Goal: Navigation & Orientation: Find specific page/section

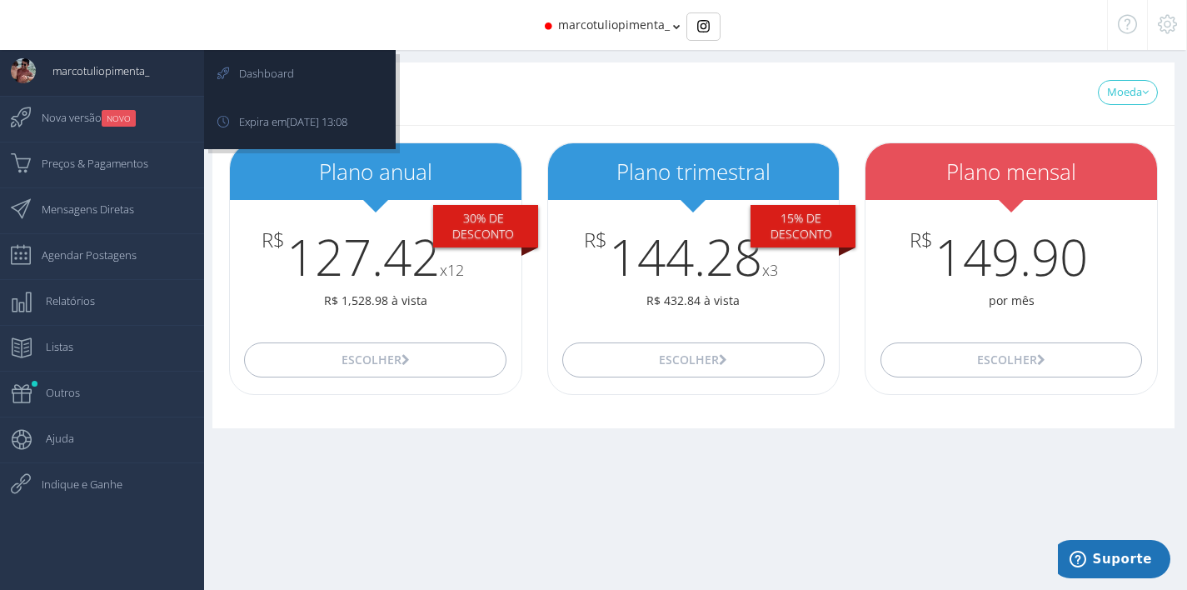
click at [127, 52] on span "marcotuliopimenta_" at bounding box center [92, 71] width 113 height 42
click at [277, 85] on span "Dashboard" at bounding box center [258, 73] width 72 height 42
click at [271, 125] on span "Expira em [DATE] 13:08" at bounding box center [284, 122] width 125 height 42
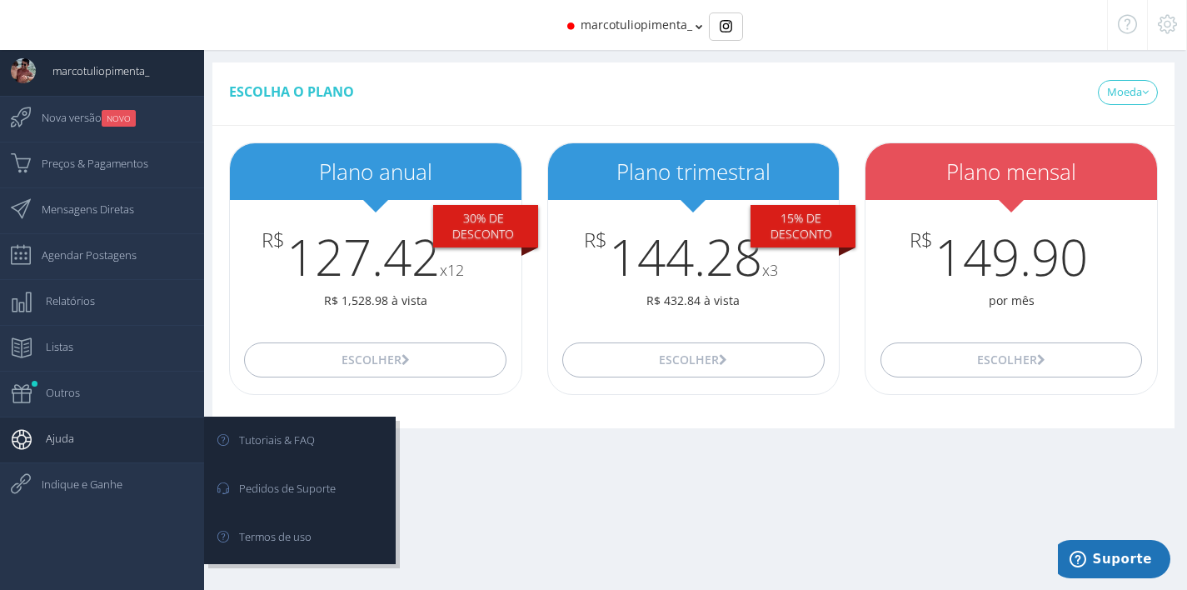
click at [101, 427] on link "Ajuda" at bounding box center [102, 440] width 204 height 46
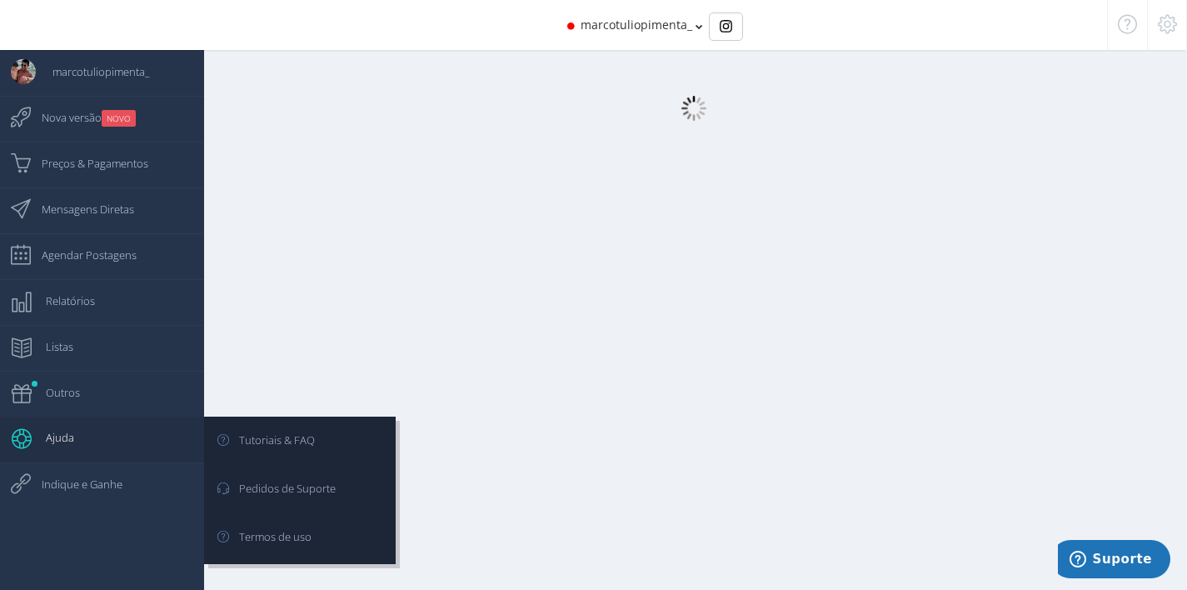
scroll to position [2, 0]
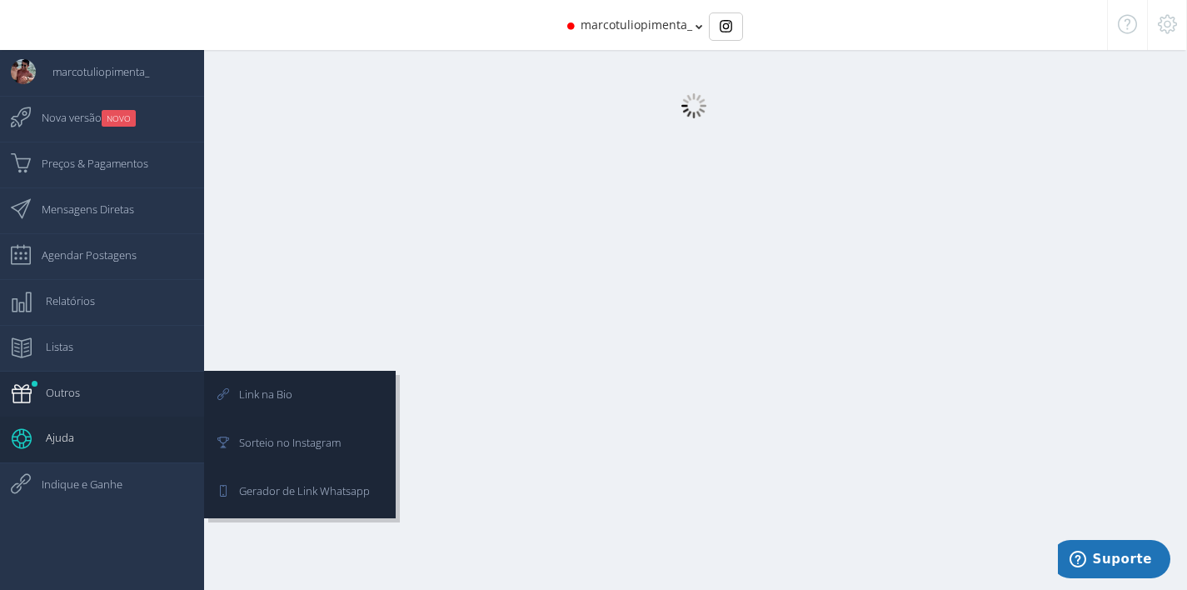
click at [104, 404] on link "Outros" at bounding box center [102, 394] width 204 height 46
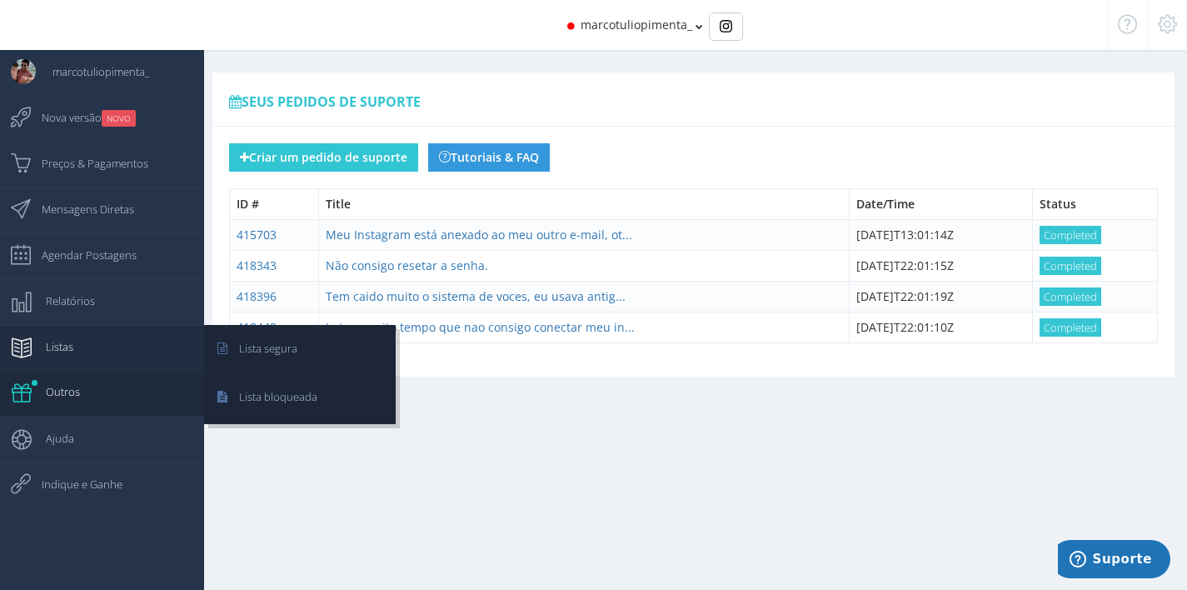
click at [84, 344] on link "Listas" at bounding box center [102, 348] width 204 height 46
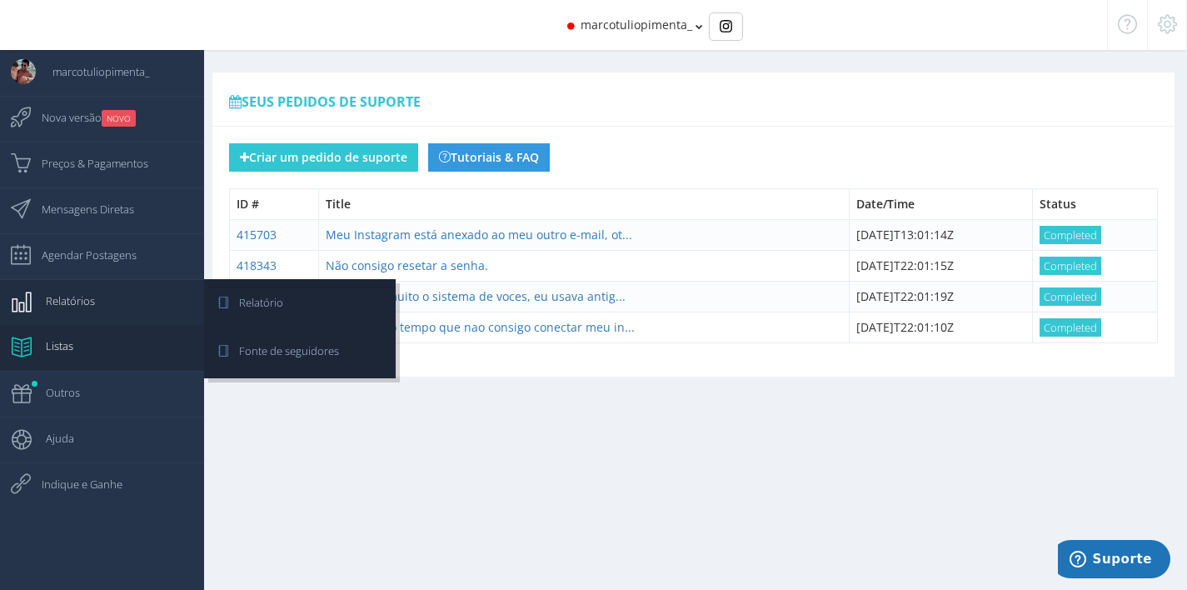
click at [90, 295] on span "Relatórios" at bounding box center [62, 301] width 66 height 42
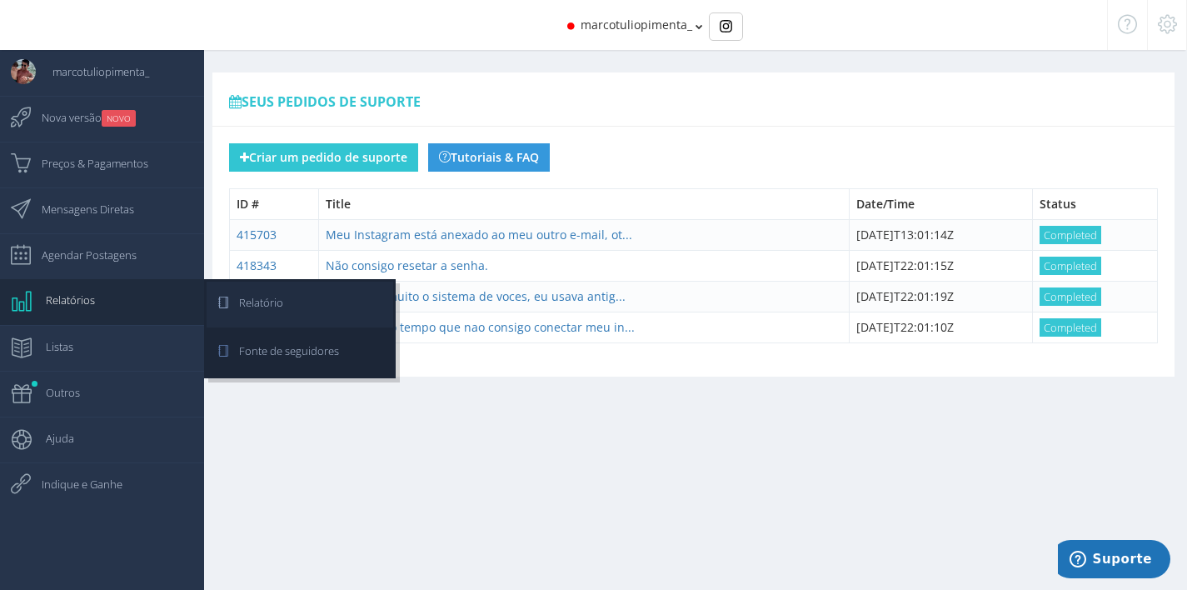
click at [284, 311] on link "Relatório" at bounding box center [300, 305] width 187 height 46
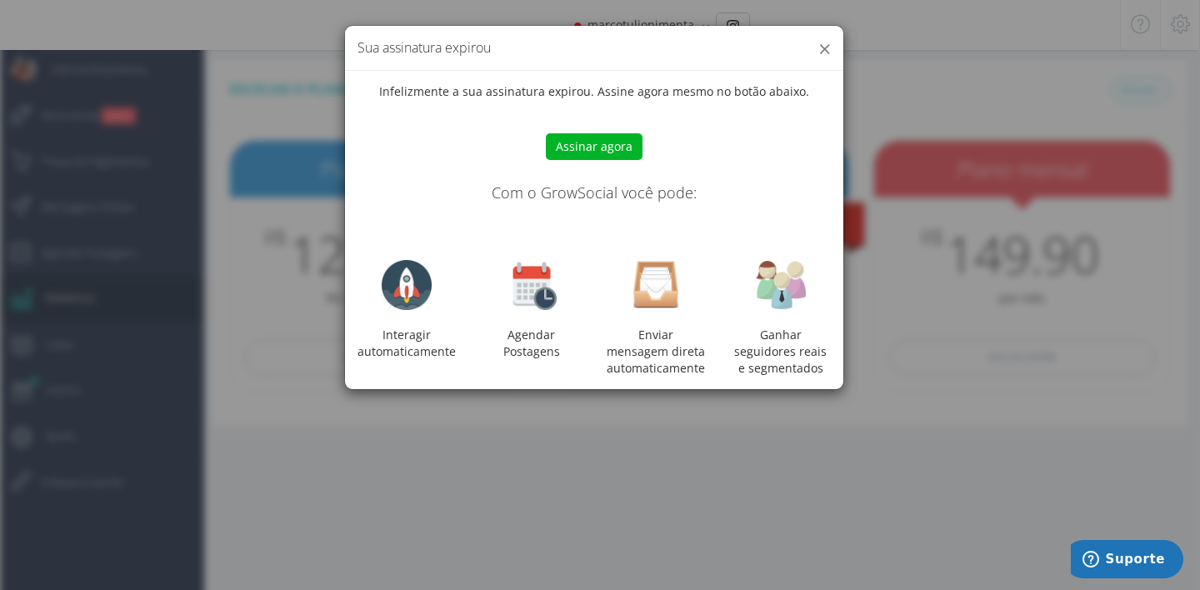
click at [821, 50] on button "×" at bounding box center [824, 48] width 12 height 22
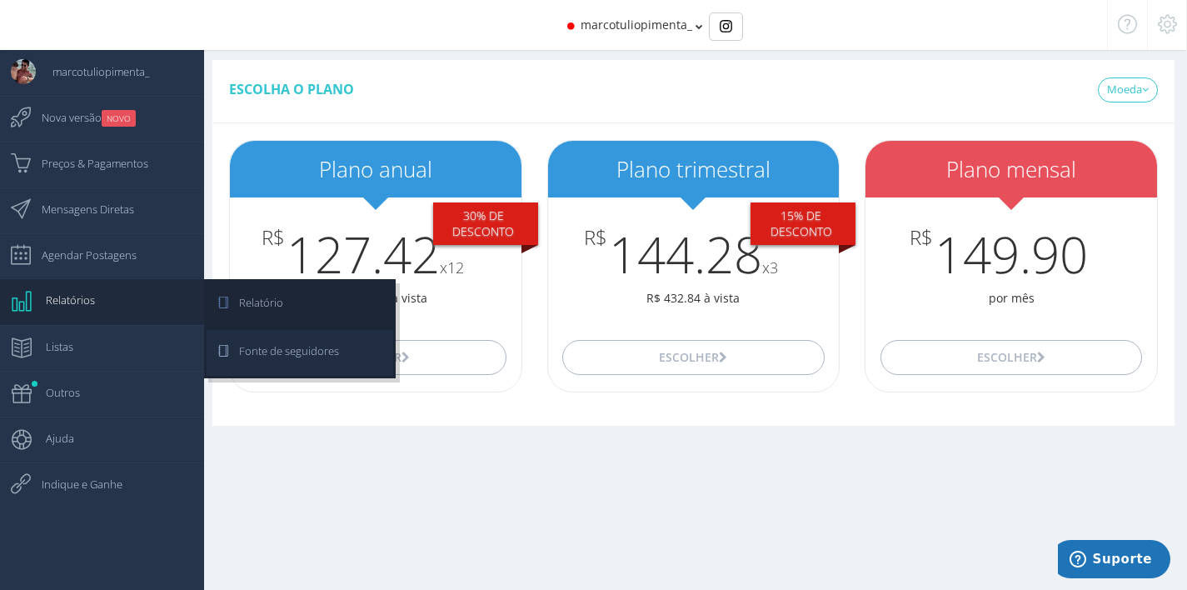
click at [251, 347] on span "Fonte de seguidores" at bounding box center [280, 351] width 117 height 42
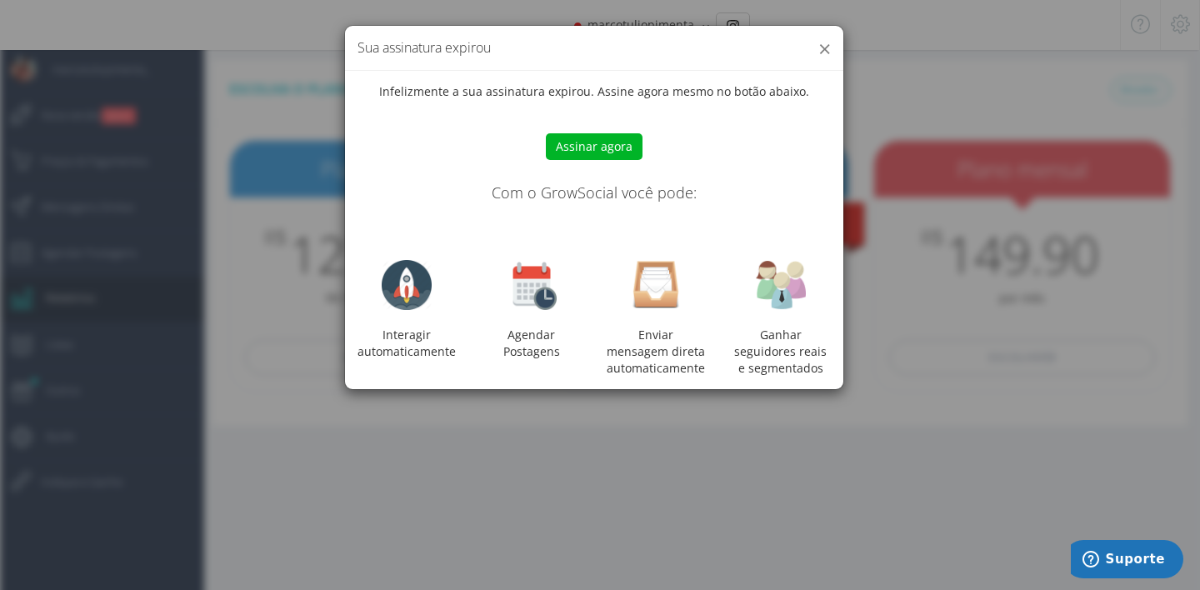
click at [821, 44] on button "×" at bounding box center [824, 48] width 12 height 22
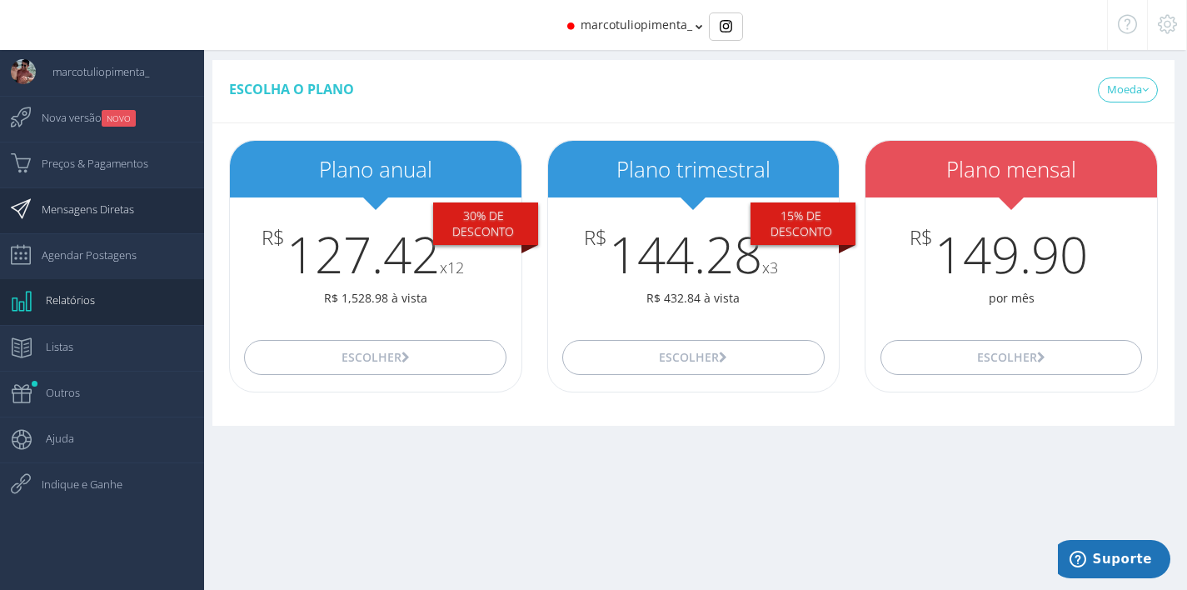
click at [134, 211] on span "Mensagens Diretas" at bounding box center [79, 209] width 109 height 42
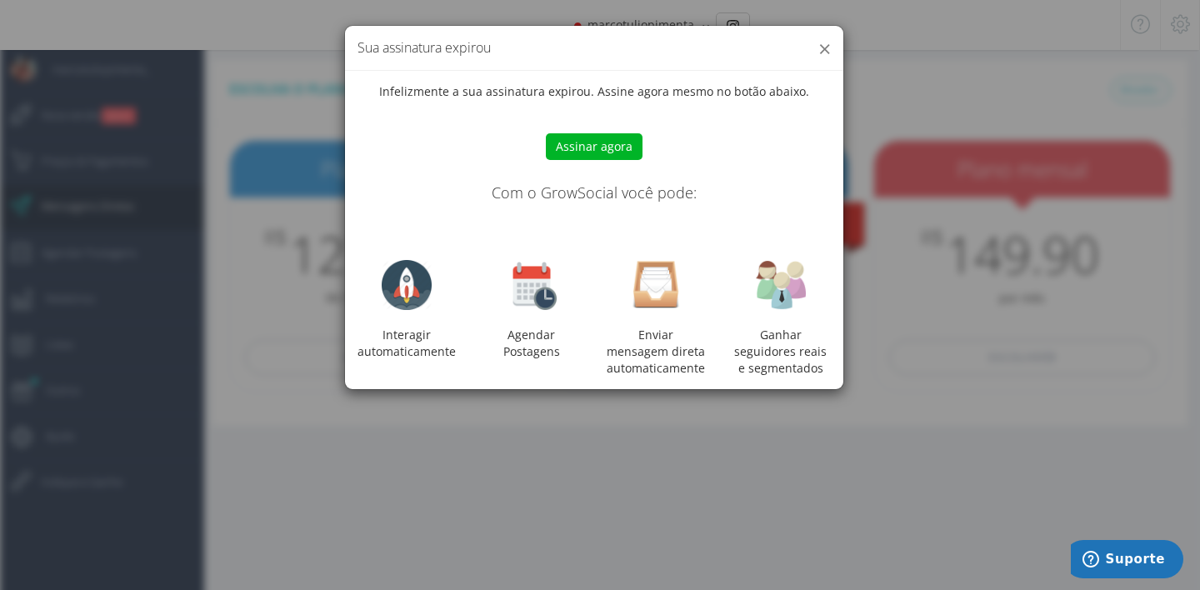
click at [824, 50] on button "×" at bounding box center [824, 48] width 12 height 22
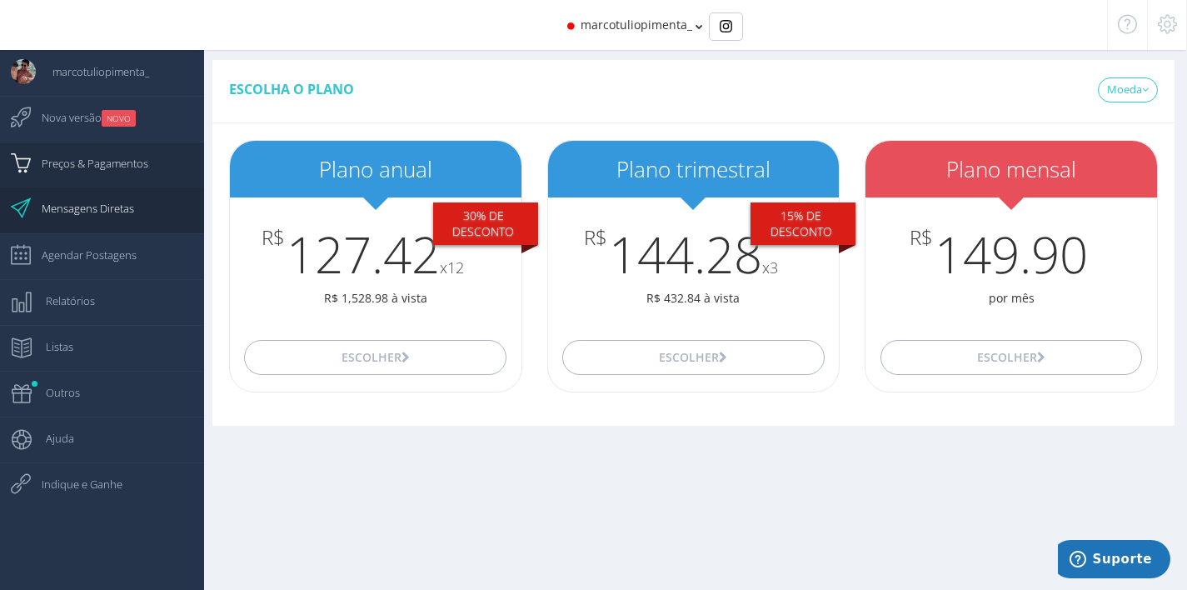
click at [155, 164] on link "Preços & Pagamentos" at bounding box center [102, 165] width 204 height 46
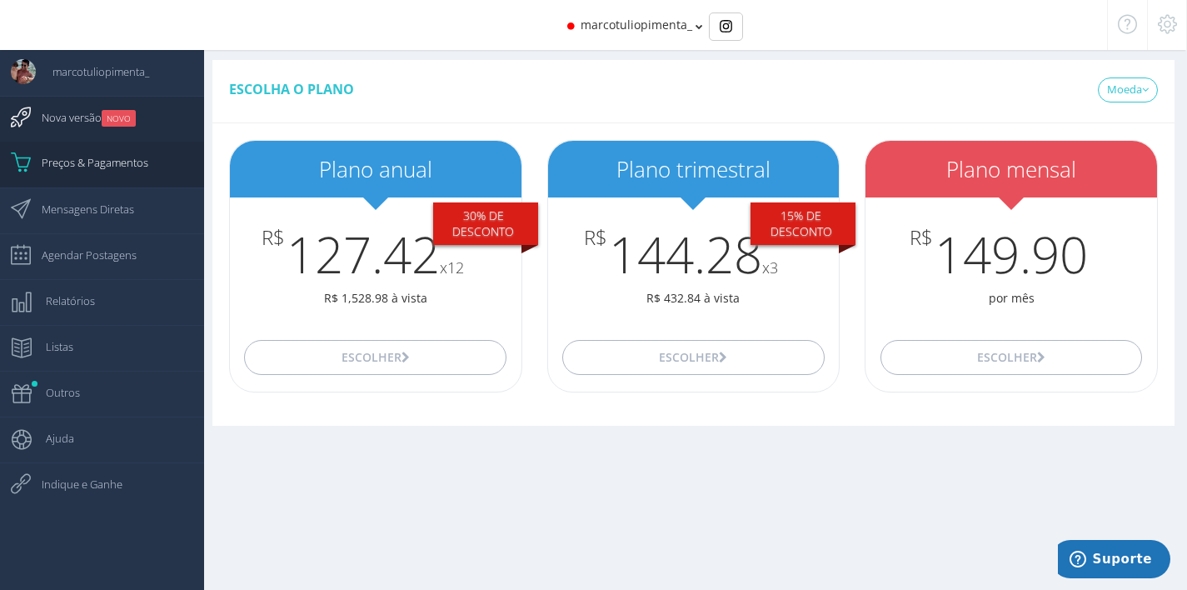
click at [142, 130] on link "Nova versão NOVO" at bounding box center [102, 119] width 204 height 46
